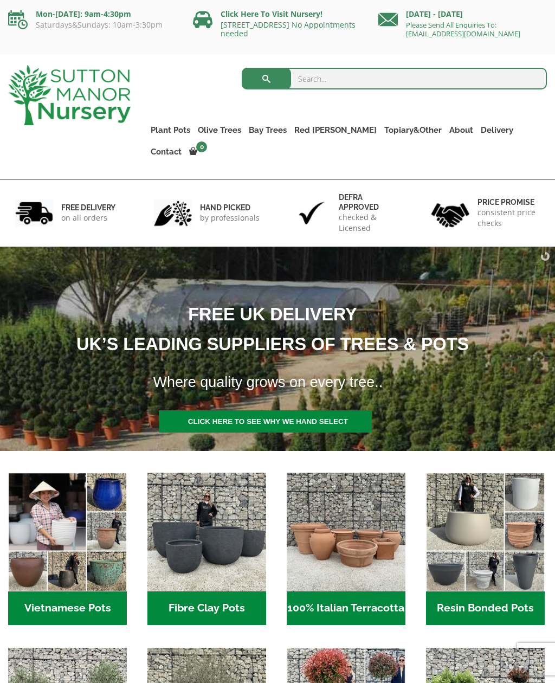
click at [274, 135] on link "Bay Trees" at bounding box center [268, 130] width 46 height 15
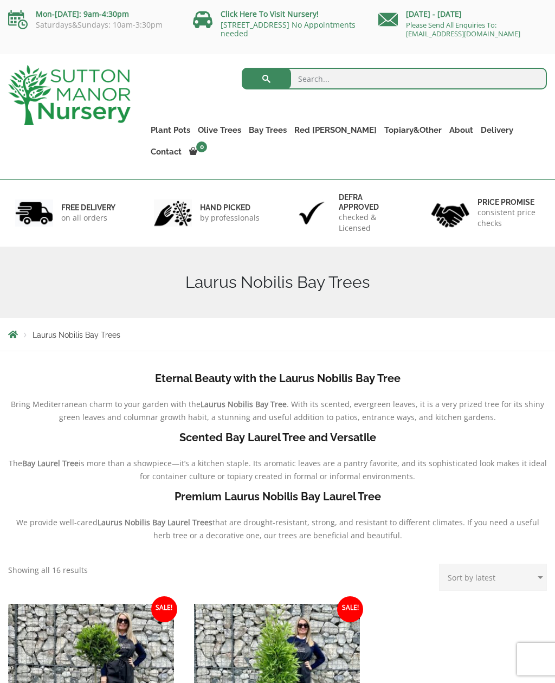
click at [0, 0] on link "Laurus Nobilis Bay Trees" at bounding box center [0, 0] width 0 height 0
click at [0, 0] on link "Rolled Rim Classico" at bounding box center [0, 0] width 0 height 0
